Goal: Task Accomplishment & Management: Manage account settings

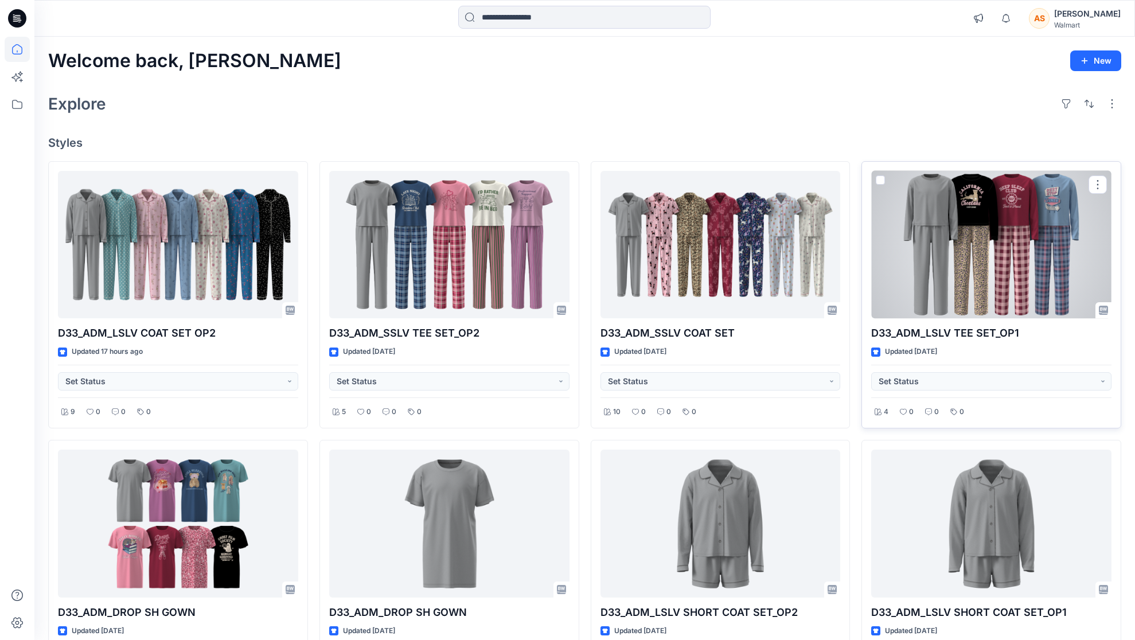
click at [914, 248] on div at bounding box center [991, 245] width 240 height 148
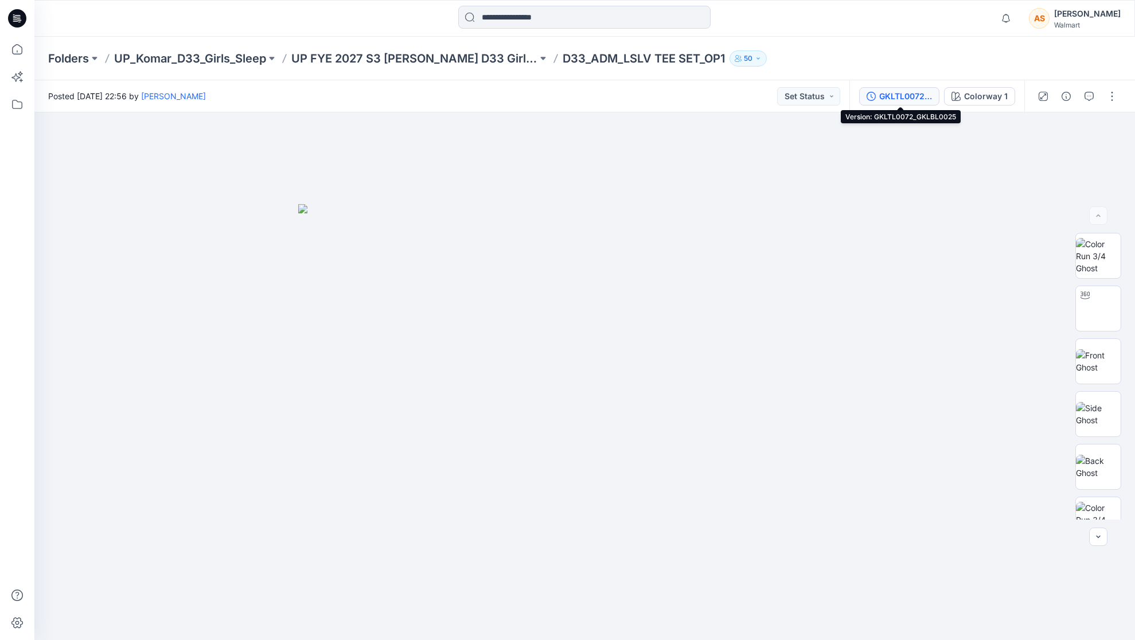
click at [914, 100] on div "GKLTL0072_GKLBL0025" at bounding box center [905, 96] width 53 height 13
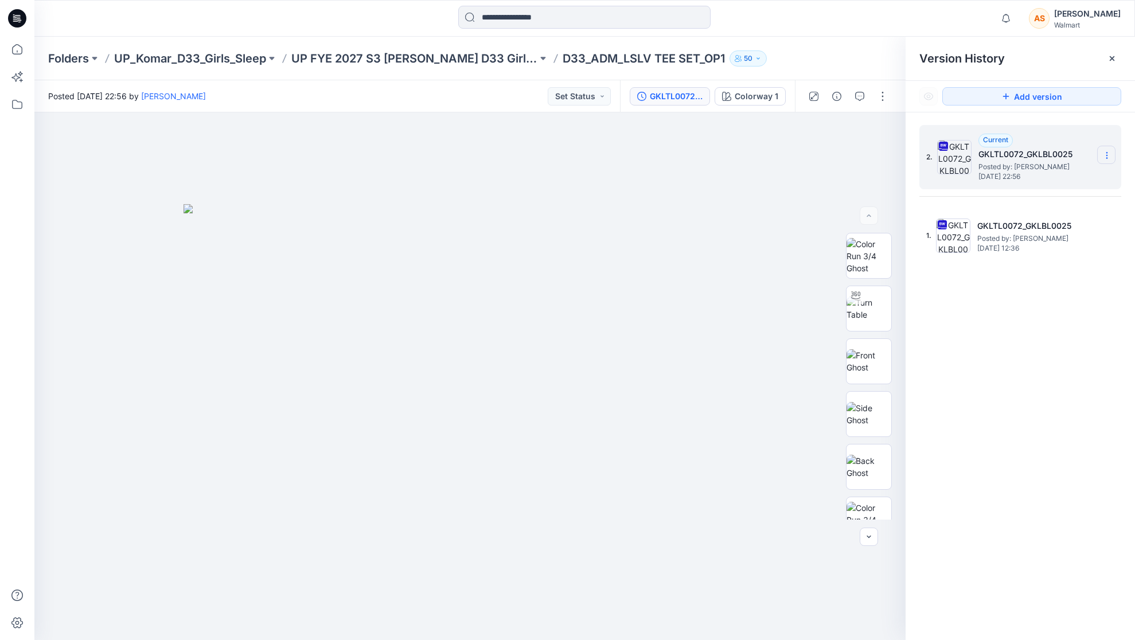
click at [914, 155] on icon at bounding box center [1106, 155] width 1 height 1
click at [914, 254] on span "Delete Version" at bounding box center [1026, 252] width 53 height 14
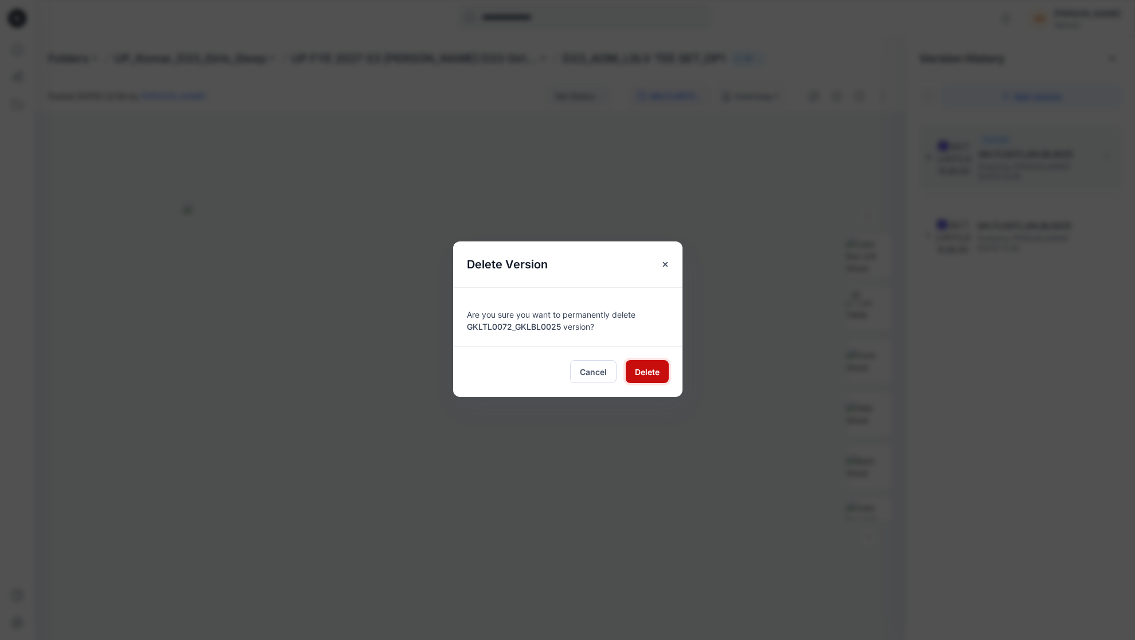
click at [648, 375] on span "Delete" at bounding box center [647, 372] width 25 height 12
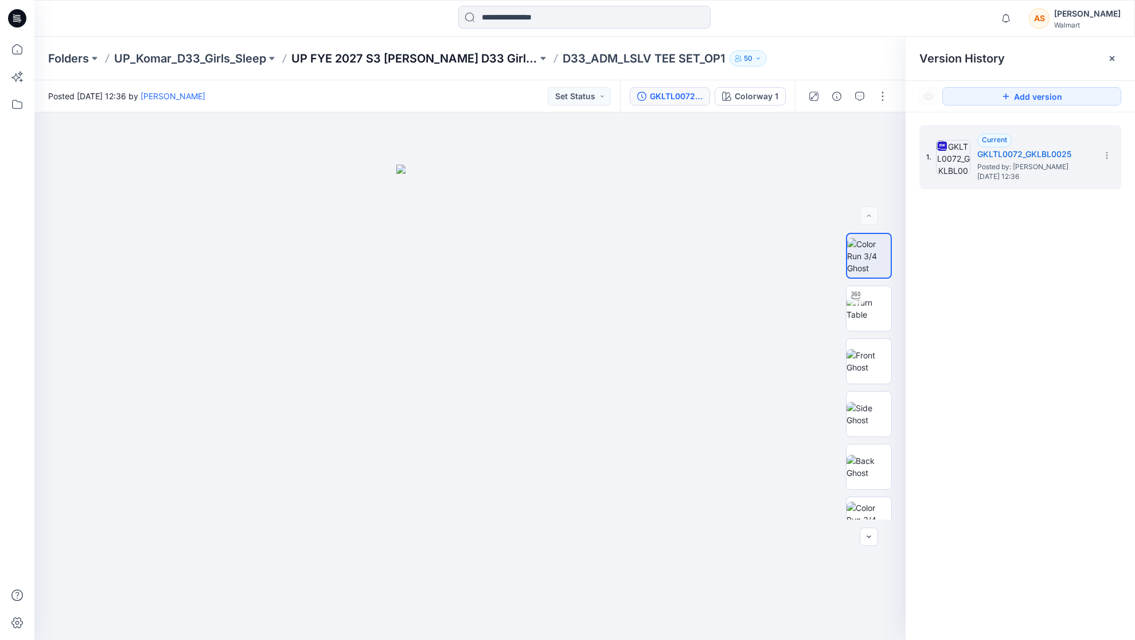
click at [392, 60] on p "UP FYE 2027 S3 [PERSON_NAME] D33 Girls Sleep" at bounding box center [414, 58] width 246 height 16
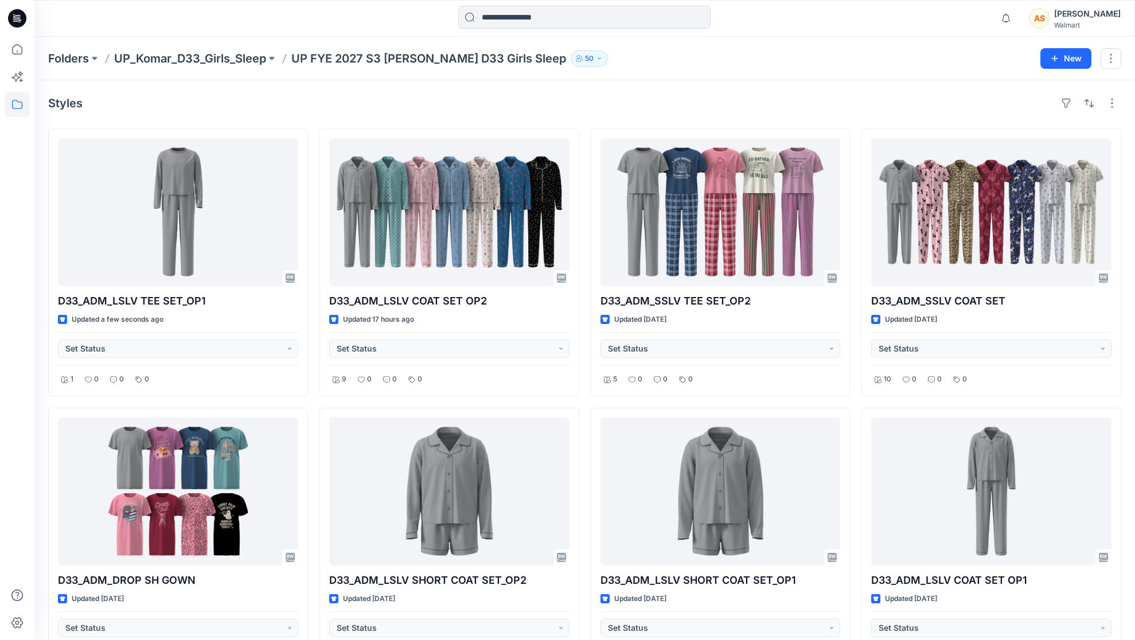
click at [859, 76] on div "Folders UP_Komar_D33_Girls_Sleep UP FYE 2027 S3 Komar D33 Girls Sleep 50 New" at bounding box center [584, 59] width 1100 height 44
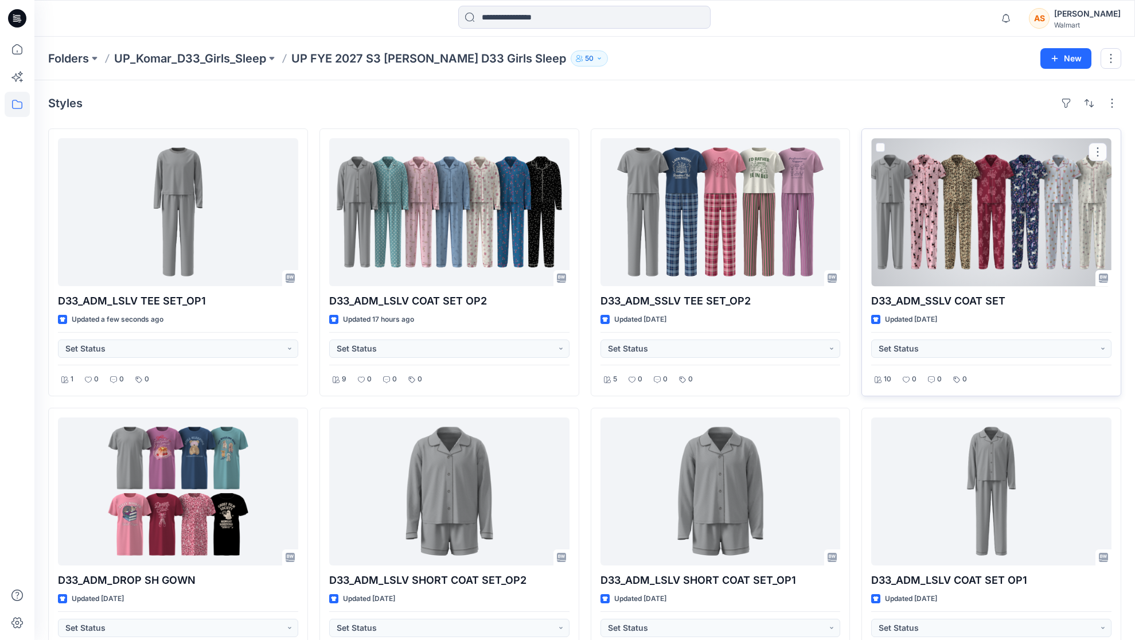
click at [914, 224] on div at bounding box center [991, 212] width 240 height 148
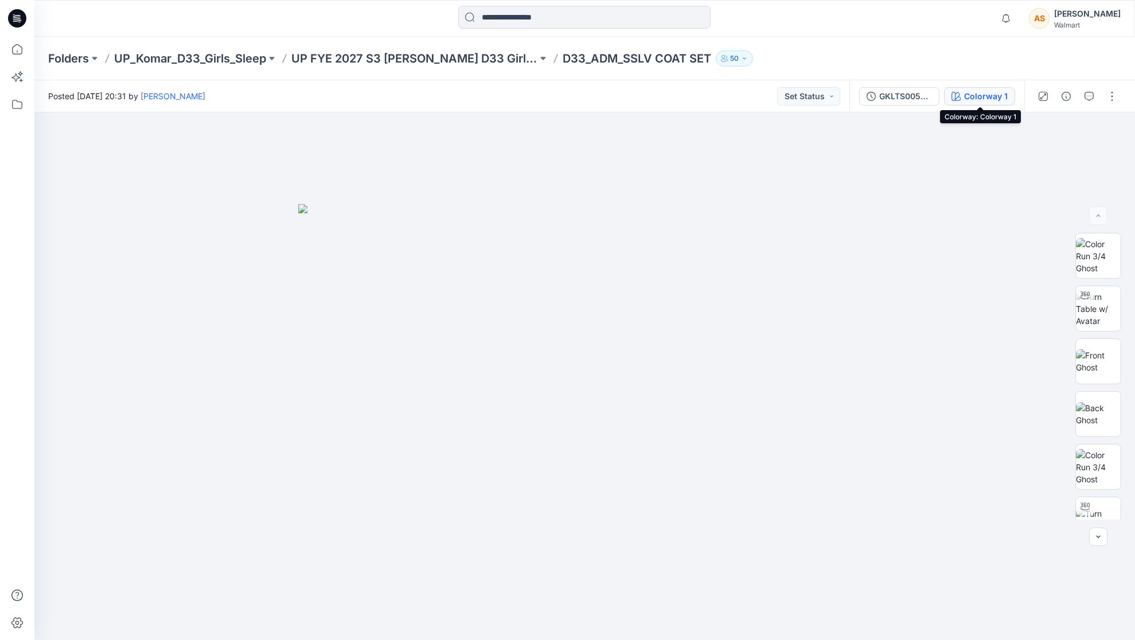
click at [914, 97] on div "Colorway 1" at bounding box center [986, 96] width 44 height 13
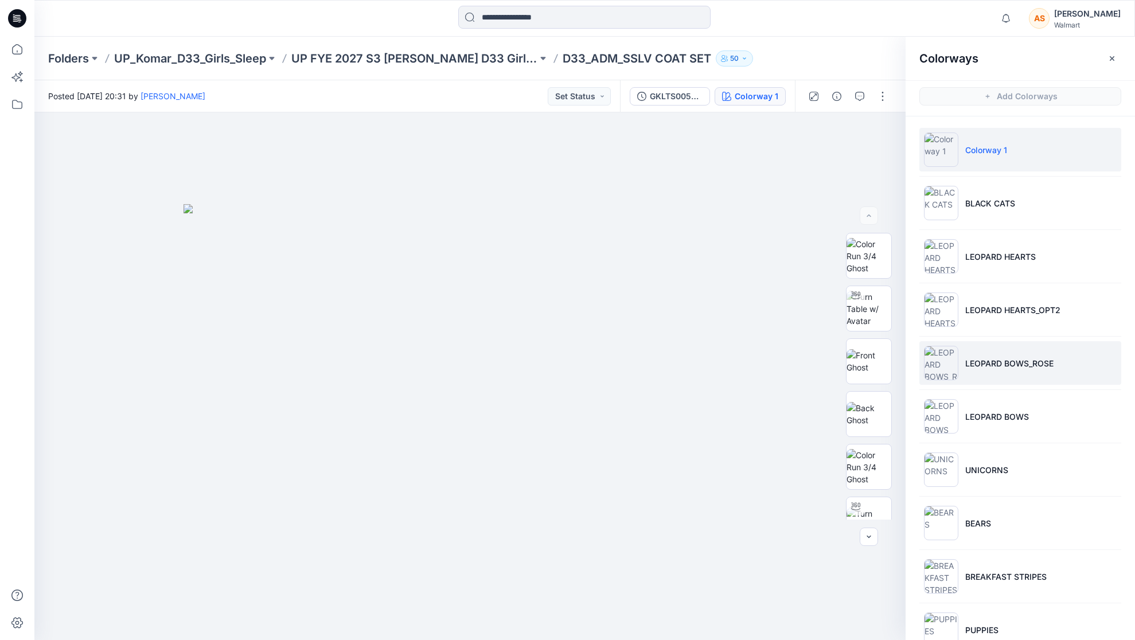
click at [914, 364] on li "LEOPARD BOWS_ROSE" at bounding box center [1020, 363] width 202 height 44
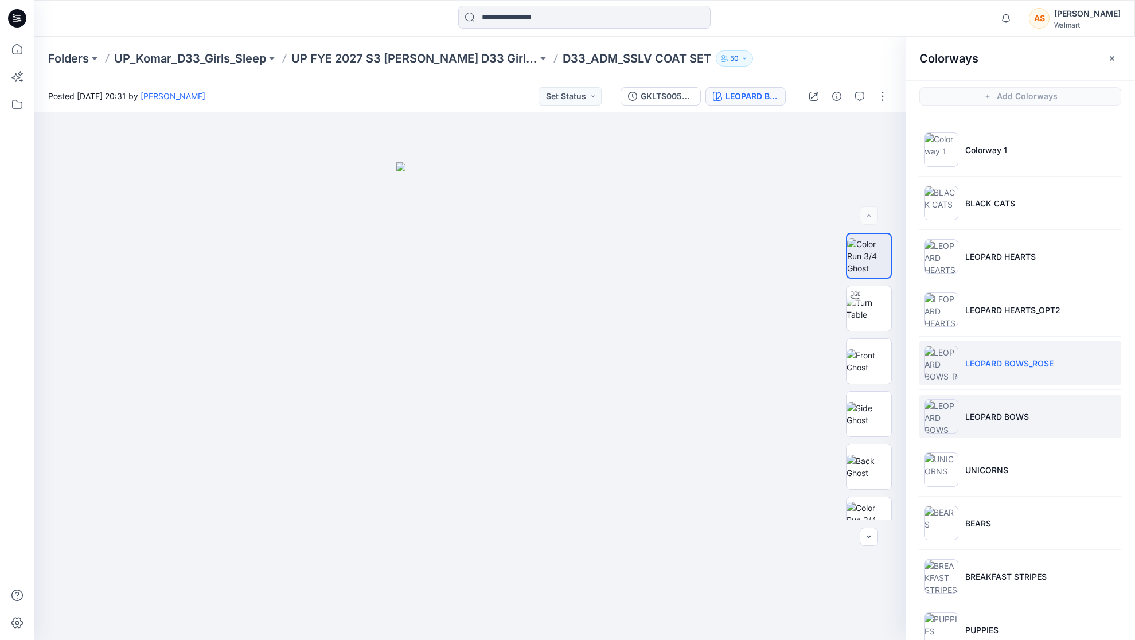
click at [914, 413] on li "LEOPARD BOWS" at bounding box center [1020, 416] width 202 height 44
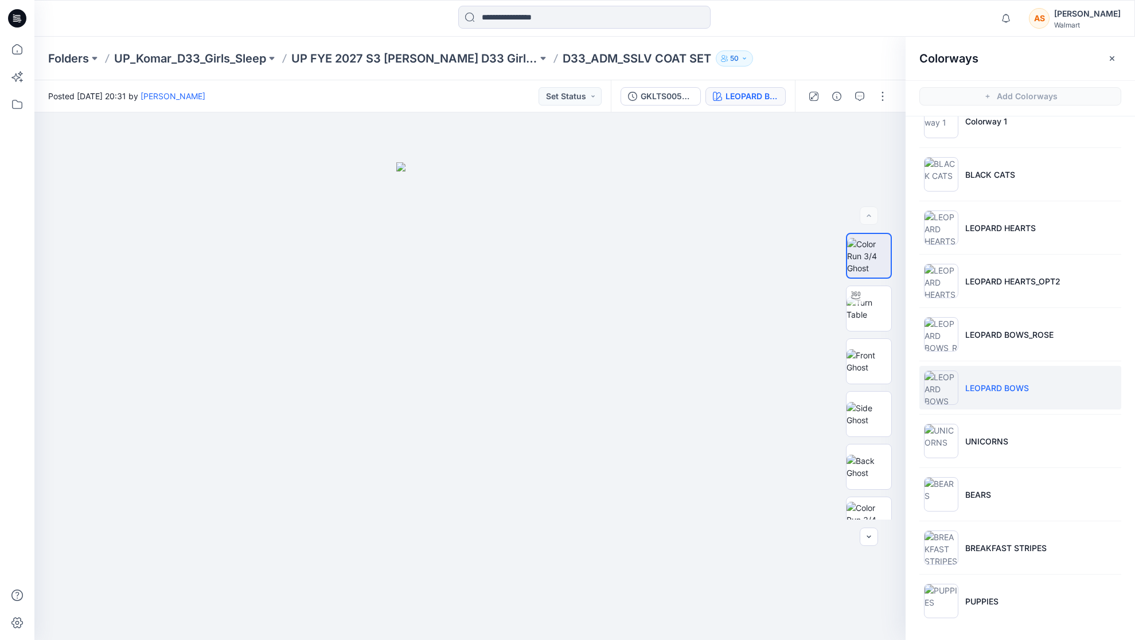
scroll to position [3, 0]
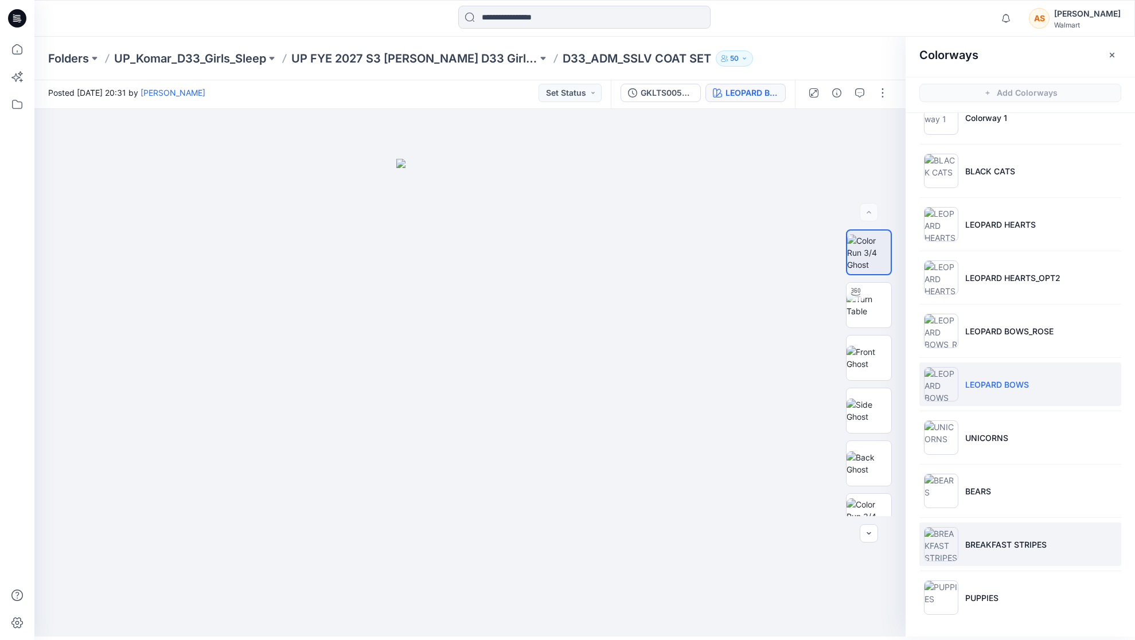
click at [914, 505] on li "BREAKFAST STRIPES" at bounding box center [1020, 544] width 202 height 44
click at [914, 54] on icon "button" at bounding box center [1111, 54] width 9 height 9
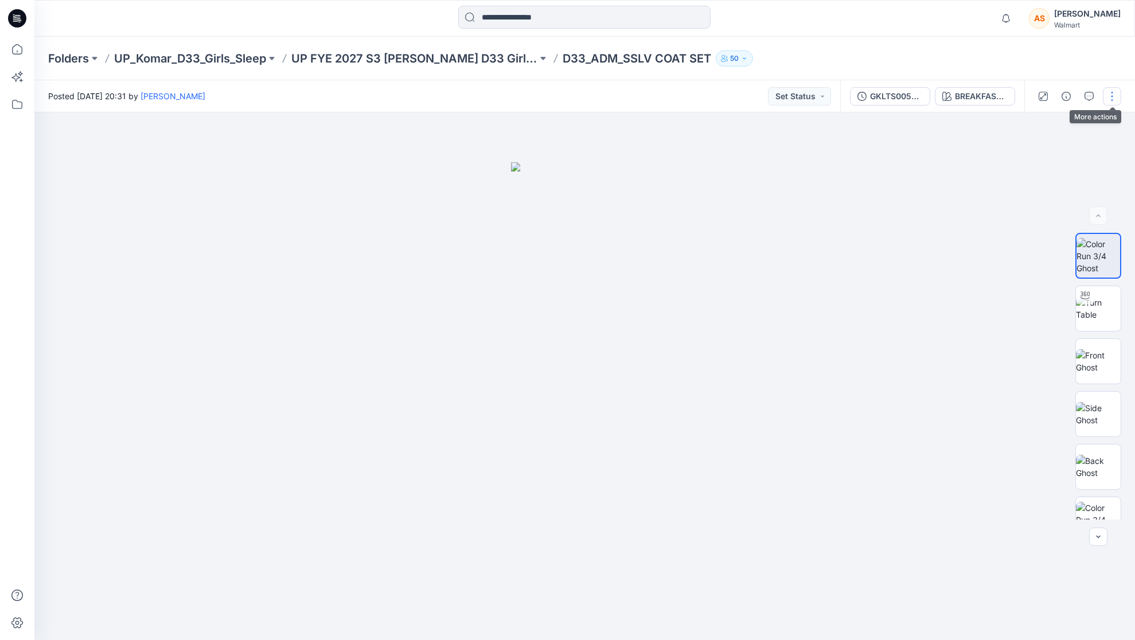
click at [914, 95] on button "button" at bounding box center [1112, 96] width 18 height 18
click at [914, 151] on button "Edit" at bounding box center [1063, 154] width 105 height 21
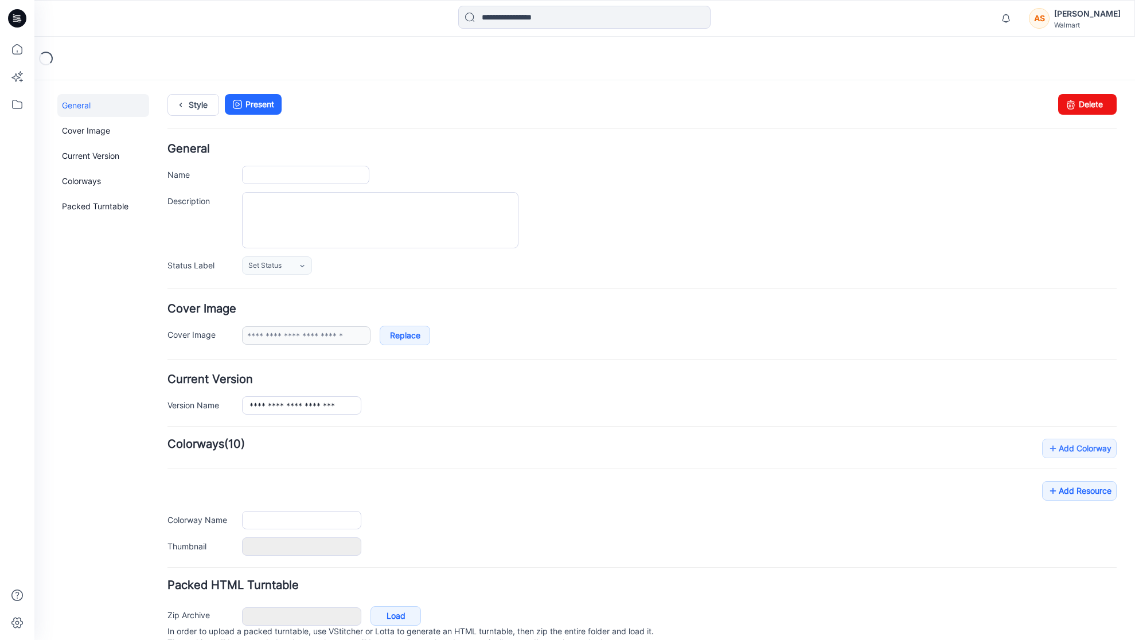
type input "**********"
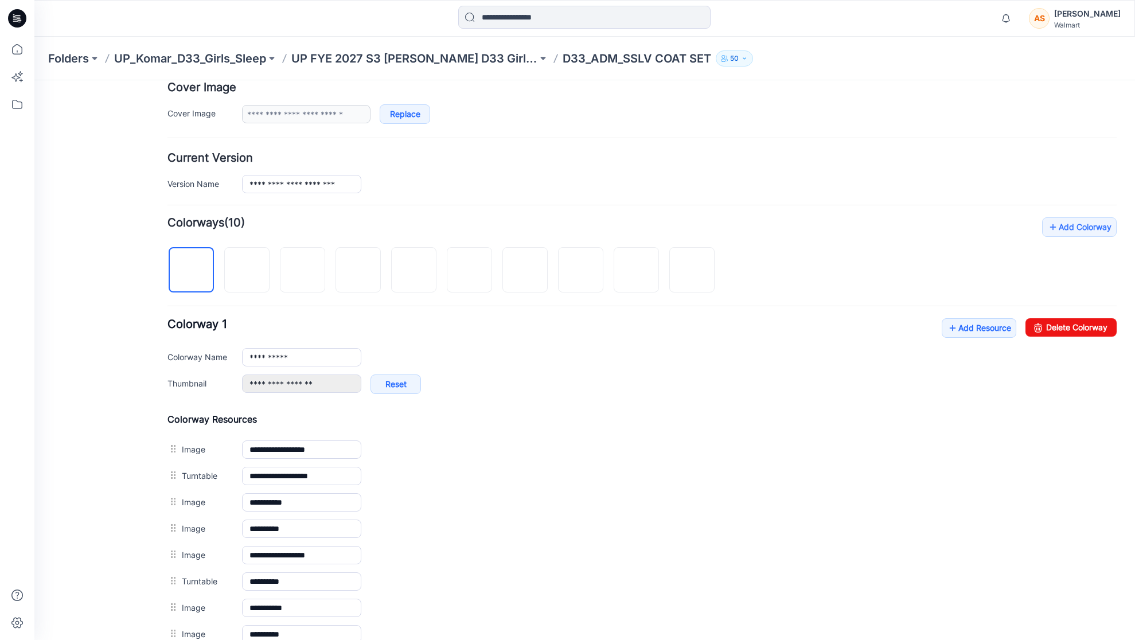
scroll to position [226, 0]
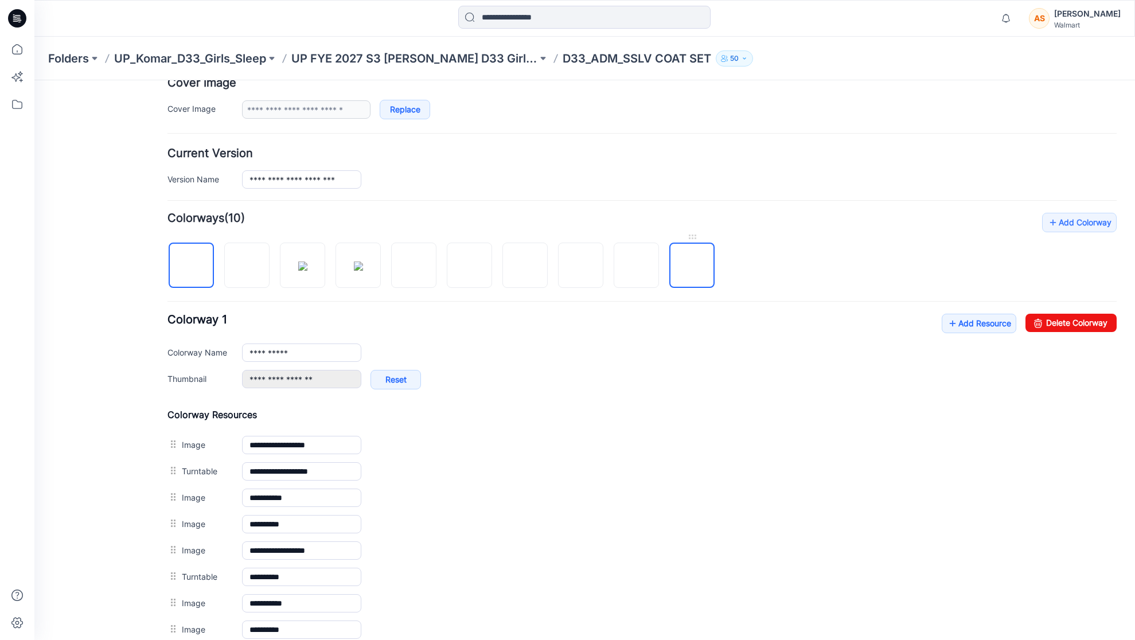
click at [692, 266] on img at bounding box center [692, 266] width 0 height 0
click at [641, 271] on img at bounding box center [636, 265] width 9 height 9
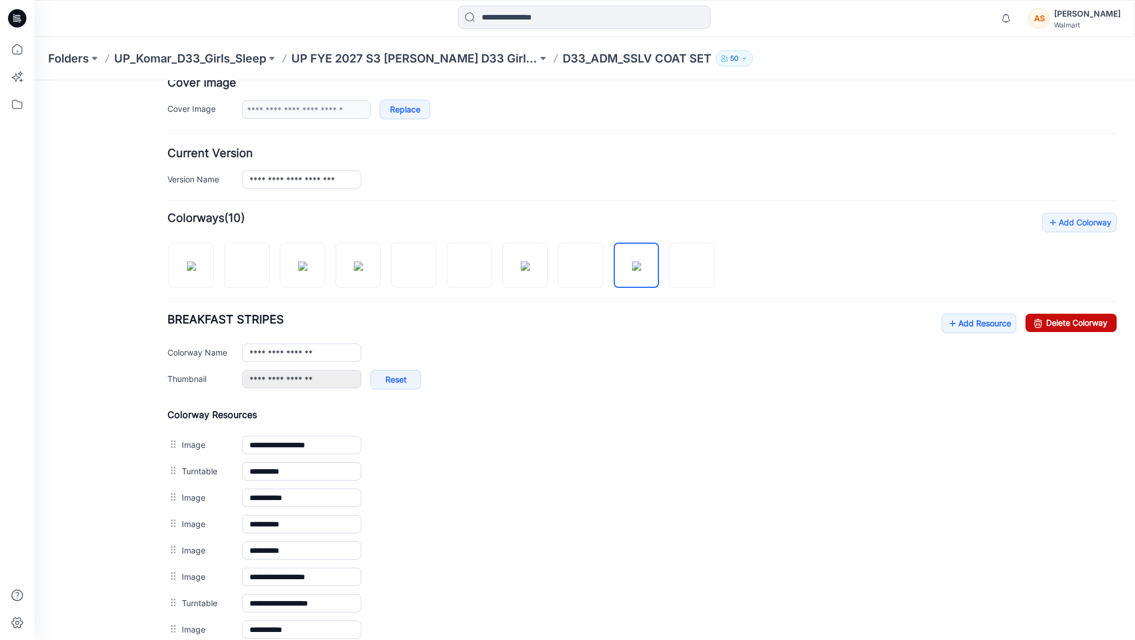
click at [1060, 324] on link "Delete Colorway" at bounding box center [1070, 323] width 91 height 18
click at [581, 266] on img at bounding box center [581, 266] width 0 height 0
click at [530, 271] on img at bounding box center [525, 265] width 9 height 9
click at [465, 271] on img at bounding box center [469, 265] width 9 height 9
click at [417, 265] on img at bounding box center [413, 265] width 9 height 9
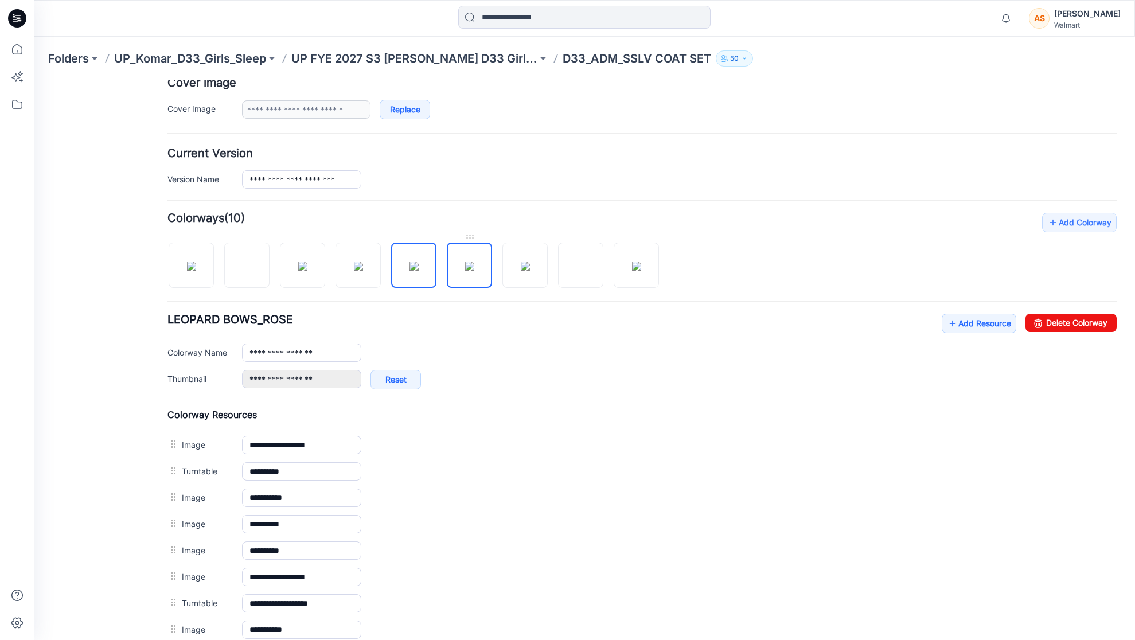
click at [474, 267] on img at bounding box center [469, 265] width 9 height 9
click at [1088, 316] on link "Delete Colorway" at bounding box center [1070, 323] width 91 height 18
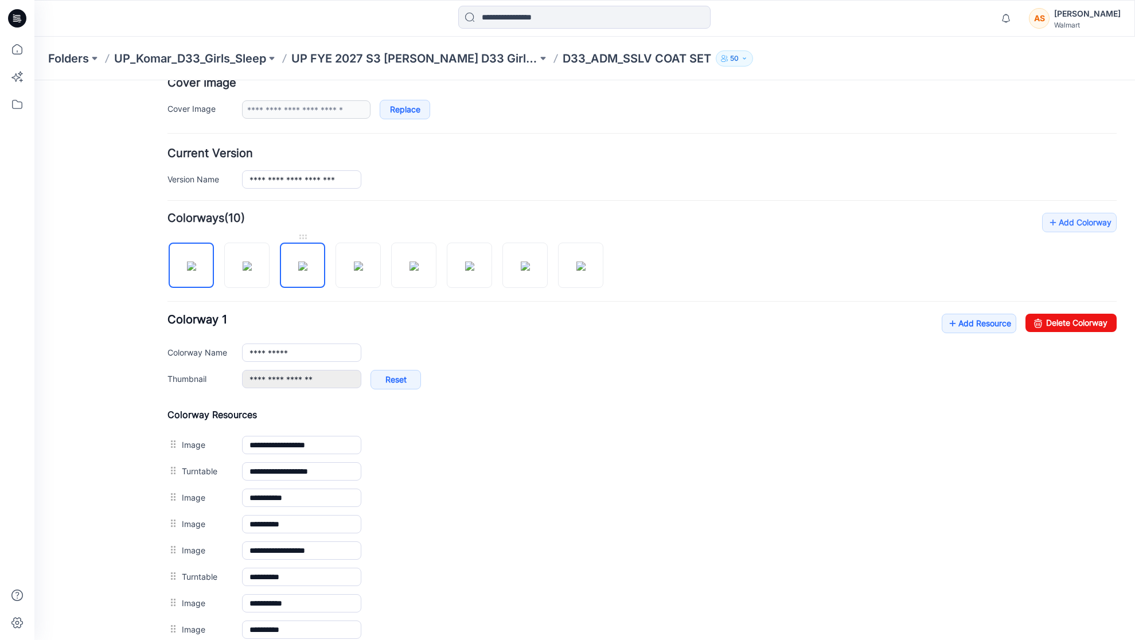
click at [307, 271] on img at bounding box center [302, 265] width 9 height 9
click at [354, 268] on img at bounding box center [358, 265] width 9 height 9
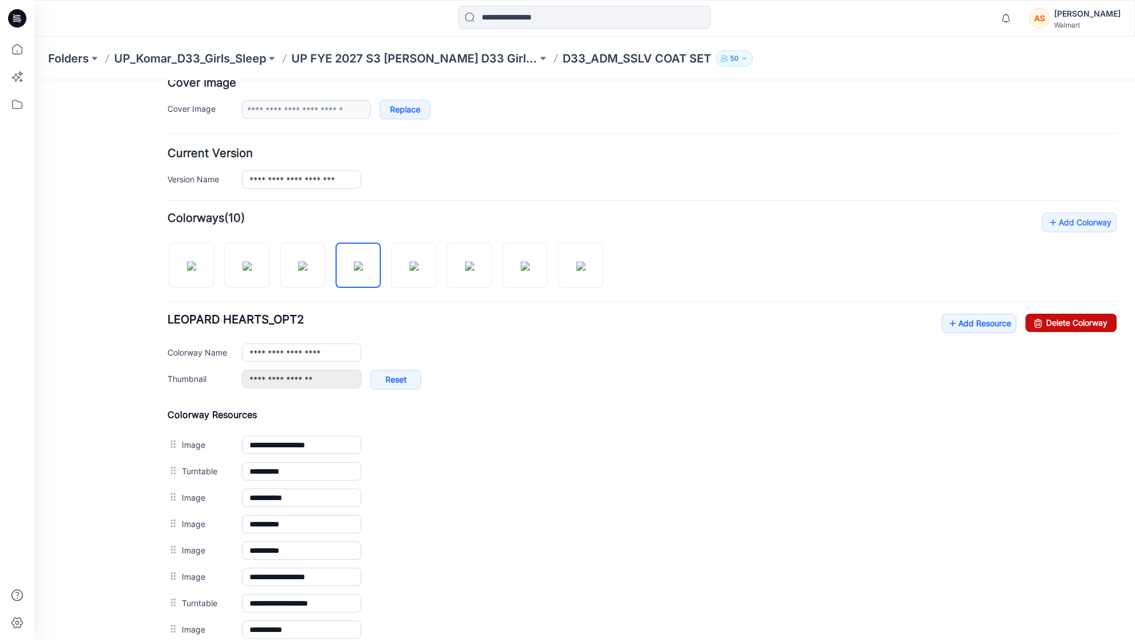
click at [1077, 324] on link "Delete Colorway" at bounding box center [1070, 323] width 91 height 18
type input "**********"
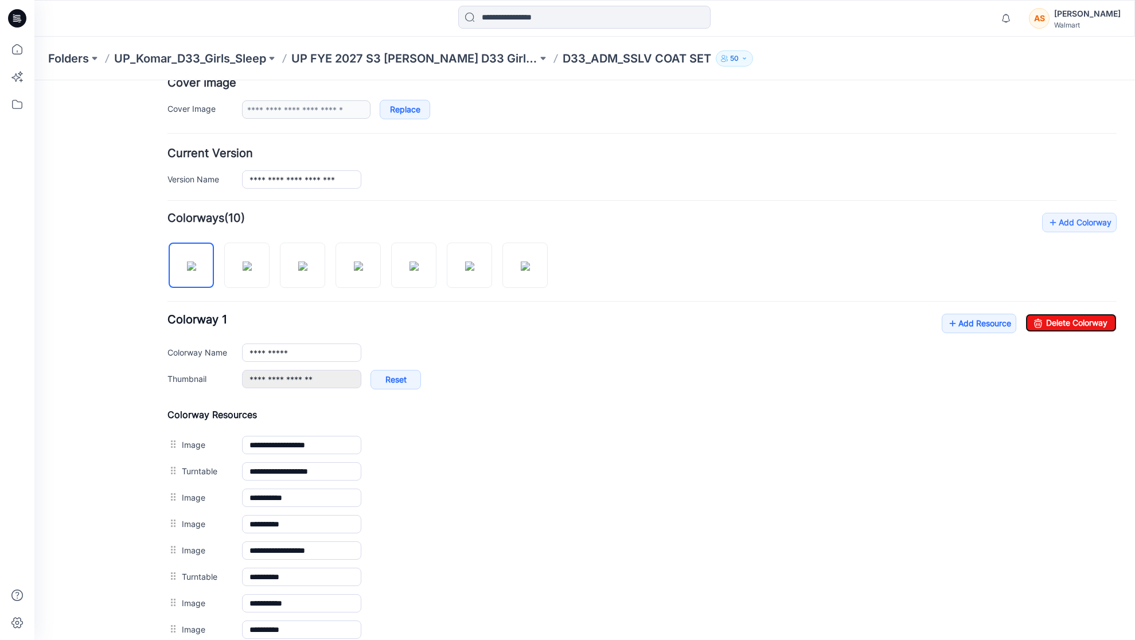
scroll to position [0, 0]
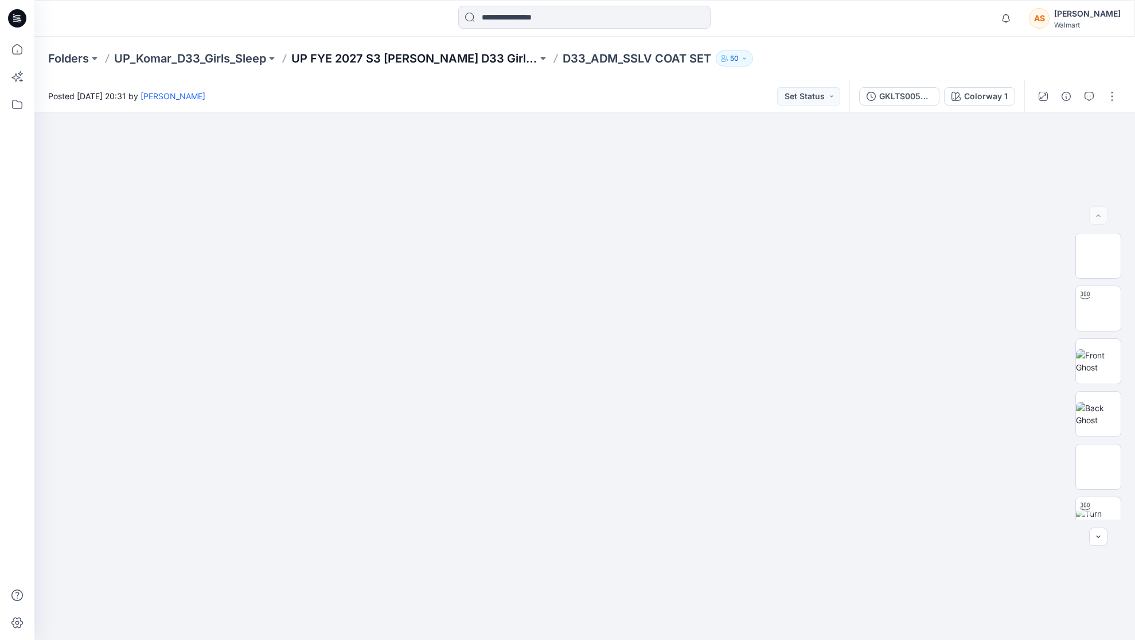
click at [374, 53] on p "UP FYE 2027 S3 [PERSON_NAME] D33 Girls Sleep" at bounding box center [414, 58] width 246 height 16
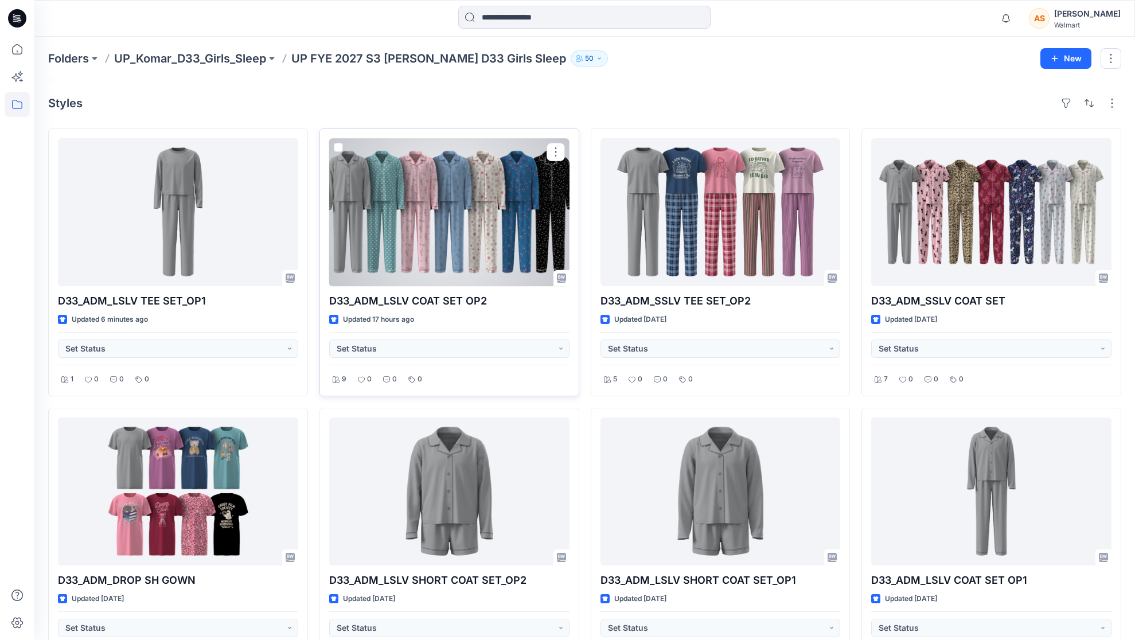
click at [476, 189] on div at bounding box center [449, 212] width 240 height 148
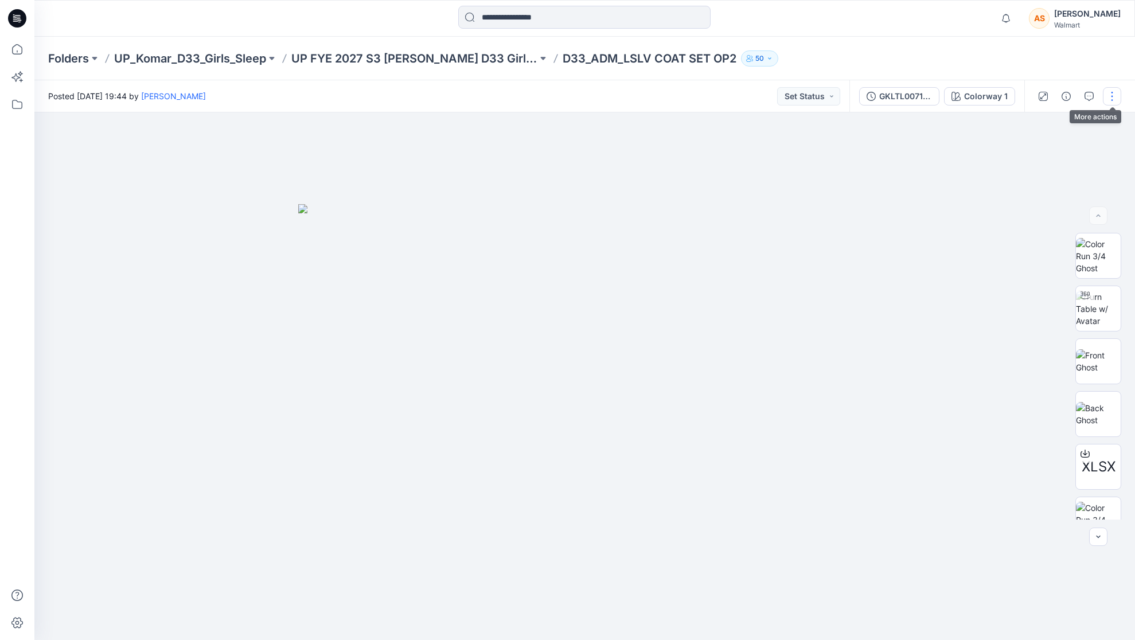
click at [1117, 91] on button "button" at bounding box center [1112, 96] width 18 height 18
click at [1062, 155] on button "Edit" at bounding box center [1063, 154] width 105 height 21
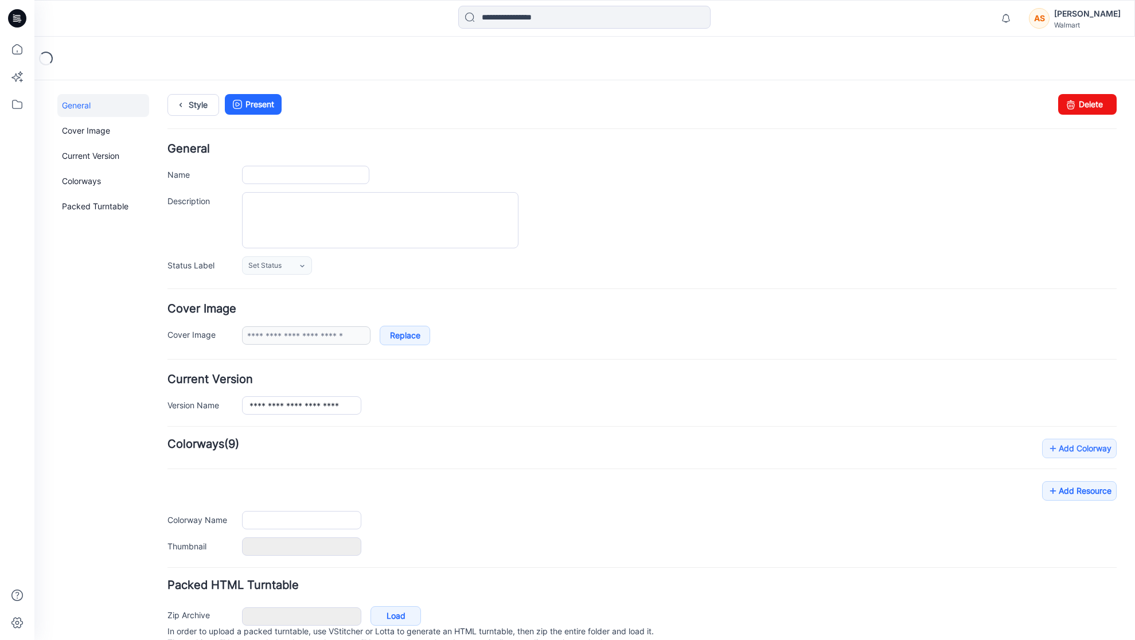
type input "**********"
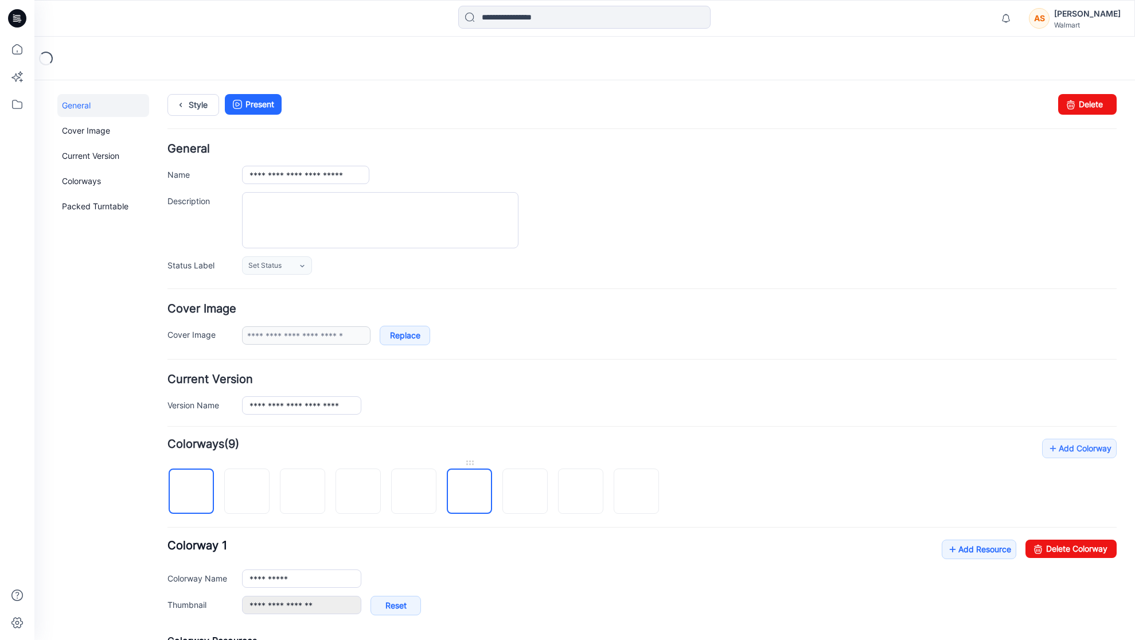
click at [470, 492] on img at bounding box center [470, 492] width 0 height 0
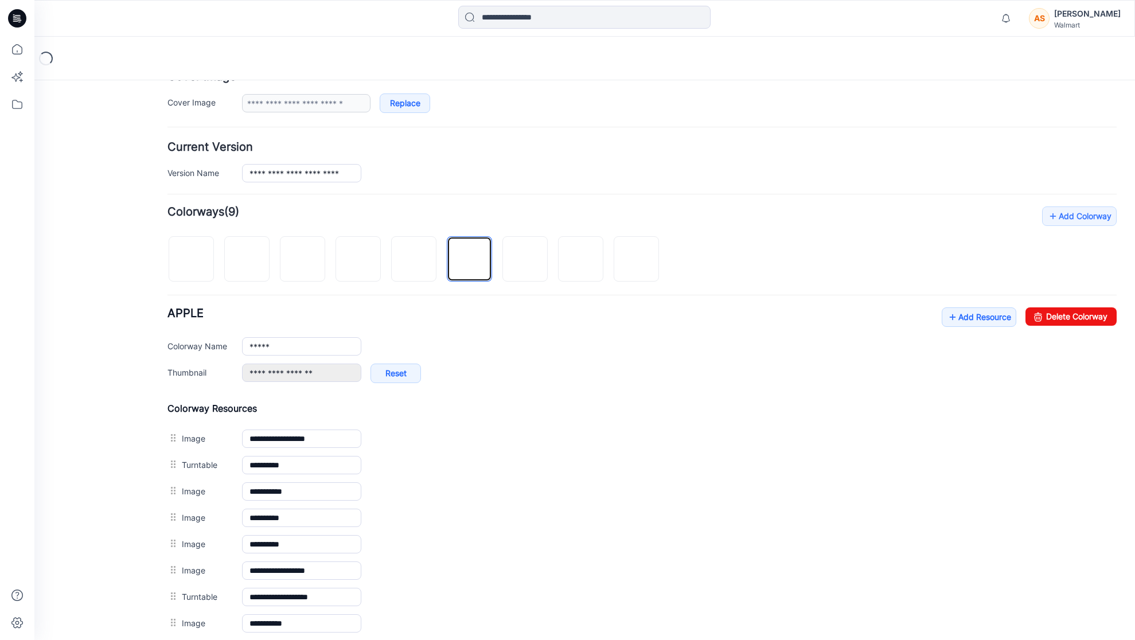
scroll to position [237, 0]
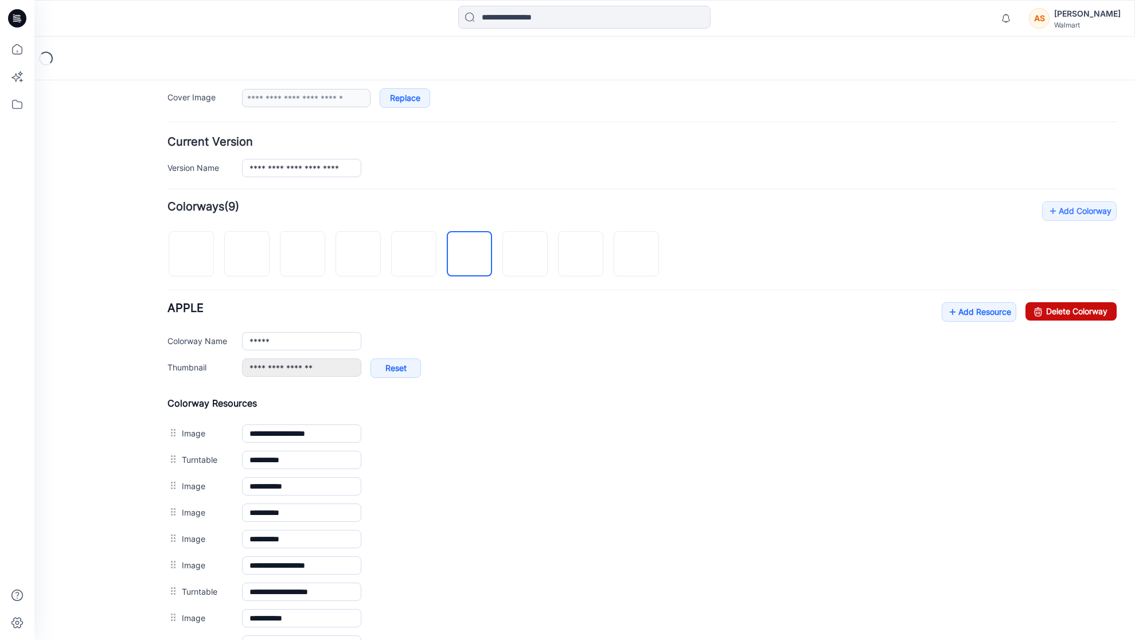
click at [1066, 309] on link "Delete Colorway" at bounding box center [1070, 311] width 91 height 18
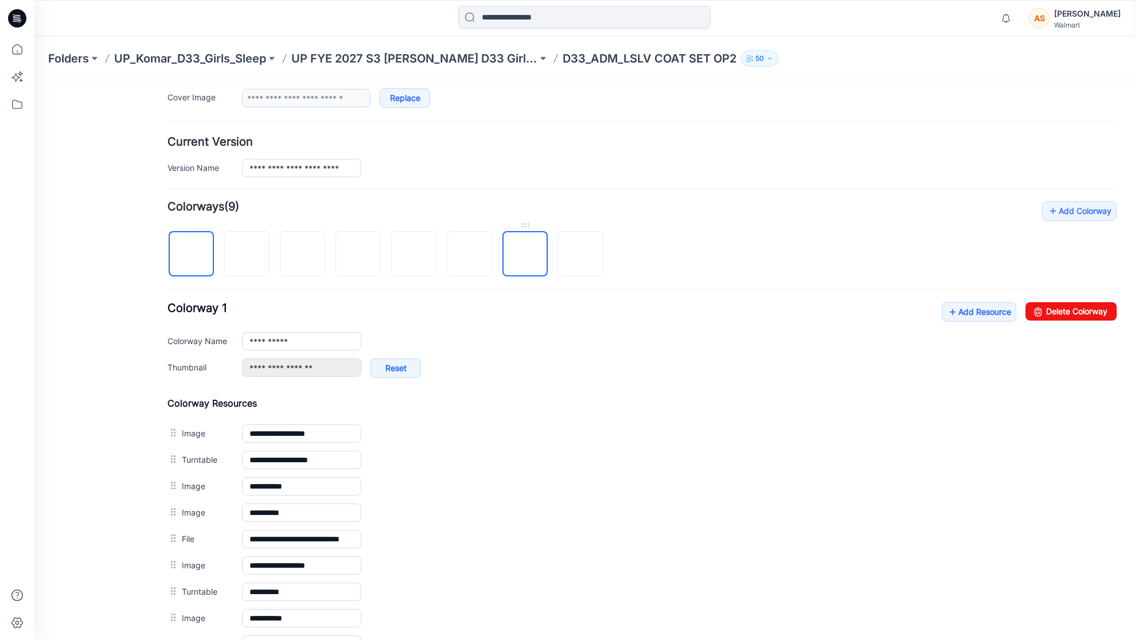
click at [525, 255] on img at bounding box center [525, 255] width 0 height 0
click at [470, 255] on img at bounding box center [470, 255] width 0 height 0
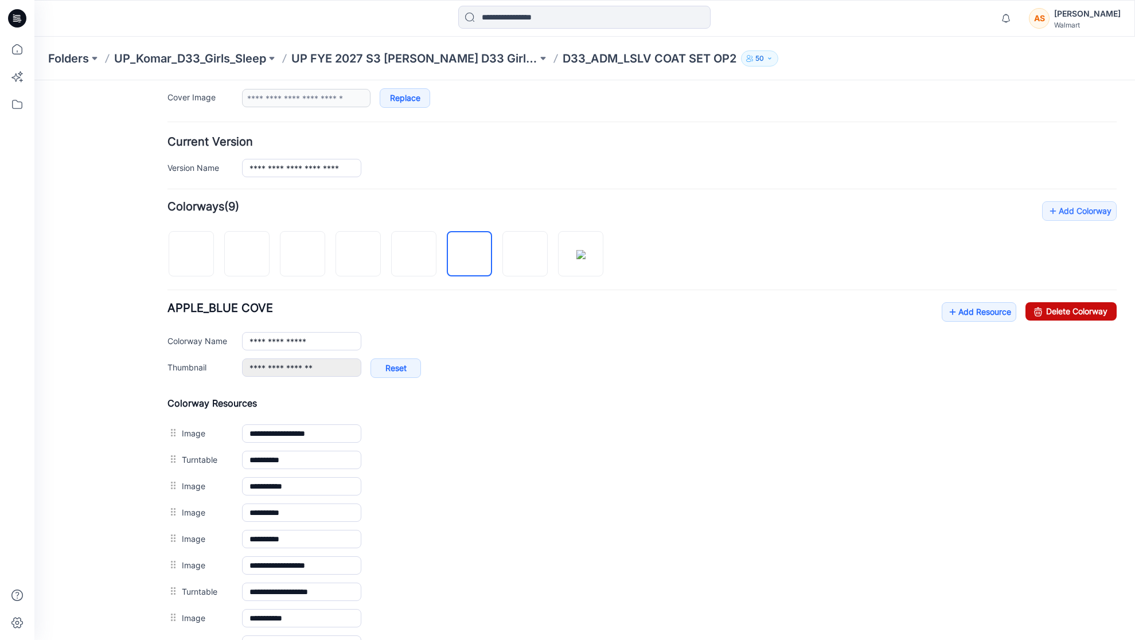
click at [1076, 308] on link "Delete Colorway" at bounding box center [1070, 311] width 91 height 18
type input "**********"
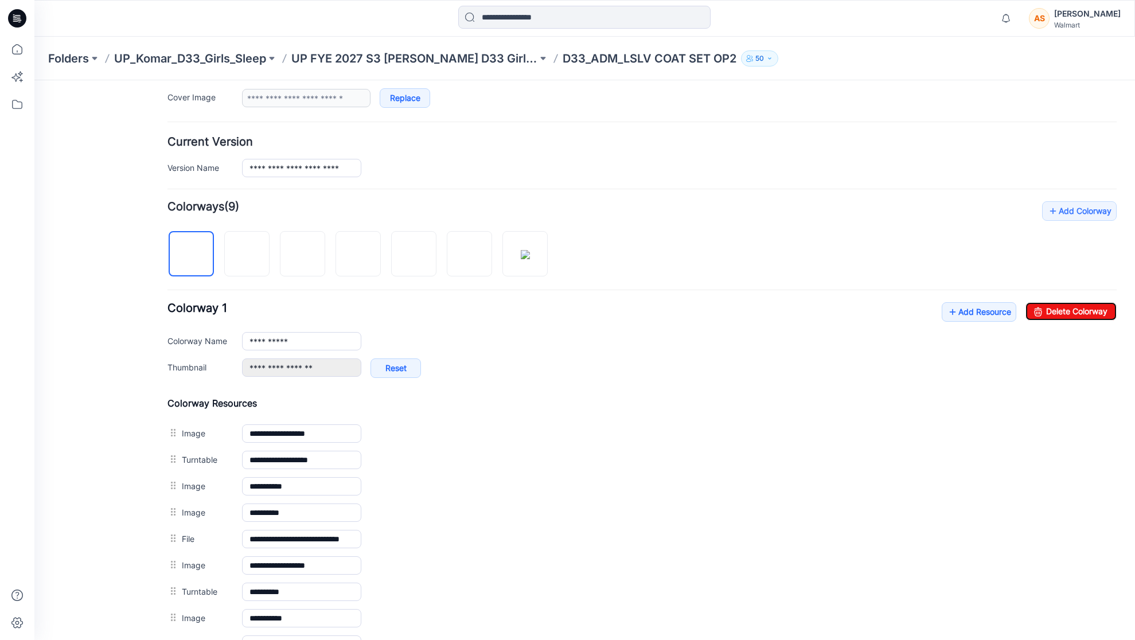
scroll to position [0, 0]
